Goal: Information Seeking & Learning: Learn about a topic

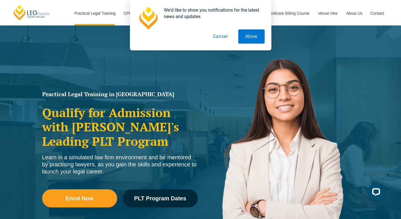
click at [220, 38] on button "Cancel" at bounding box center [220, 36] width 29 height 14
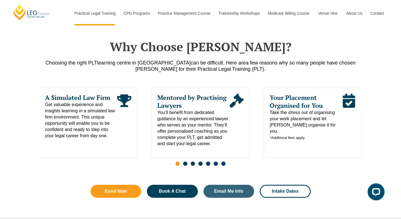
scroll to position [265, 0]
click at [208, 48] on h2 "Why Choose [PERSON_NAME]?" at bounding box center [200, 46] width 322 height 14
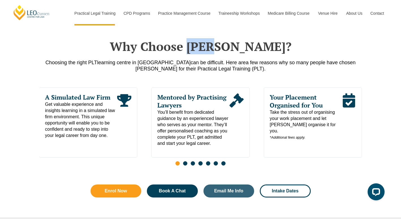
click at [208, 48] on h2 "Why Choose [PERSON_NAME]?" at bounding box center [200, 46] width 322 height 14
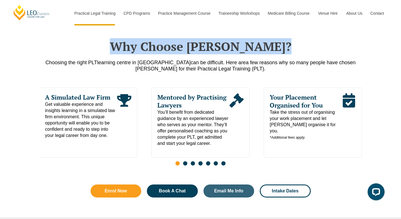
click at [208, 48] on h2 "Why Choose [PERSON_NAME]?" at bounding box center [200, 46] width 322 height 14
